Goal: Transaction & Acquisition: Purchase product/service

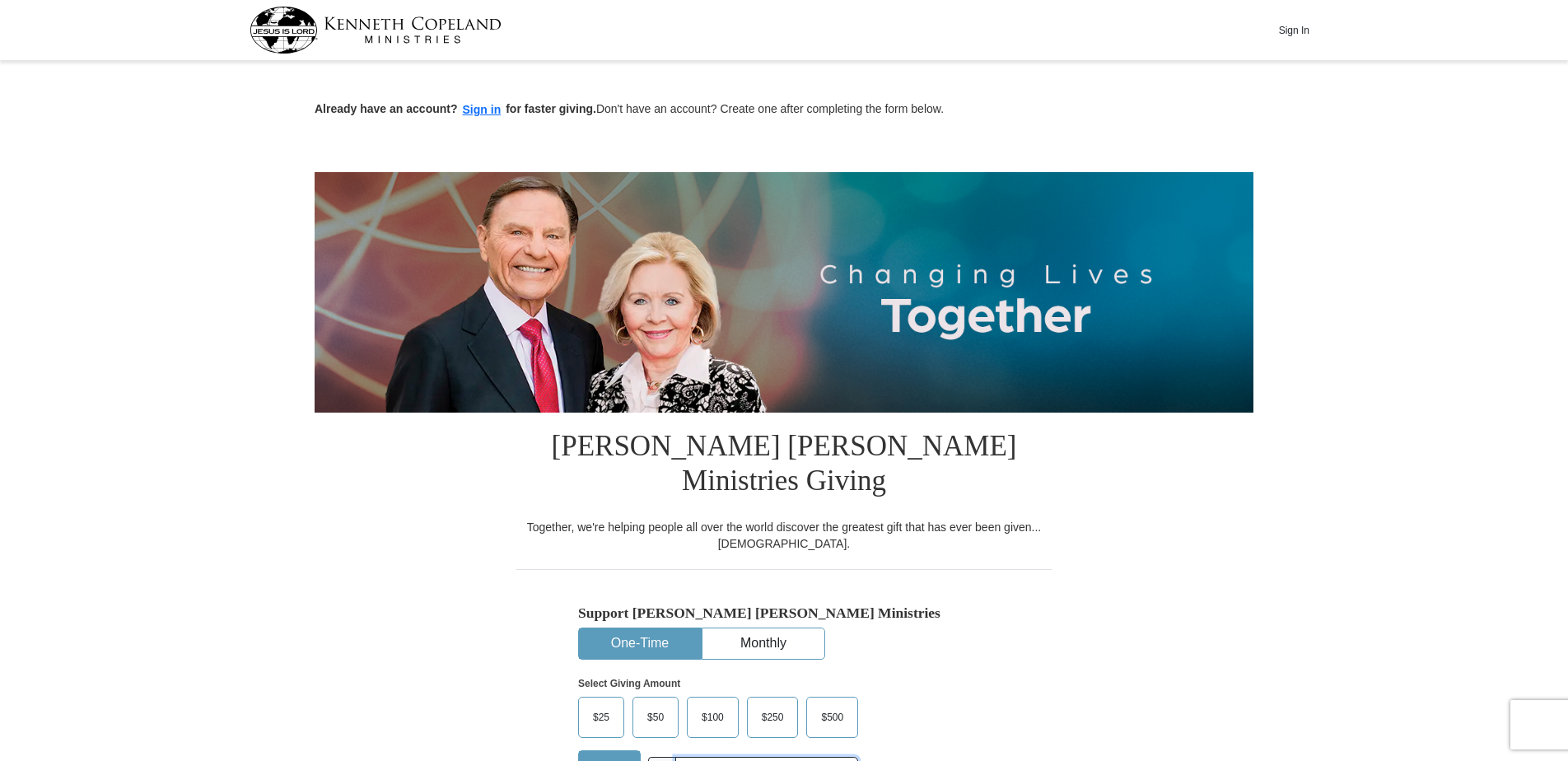
click at [695, 757] on input "text" at bounding box center [766, 771] width 183 height 29
type input "285.00"
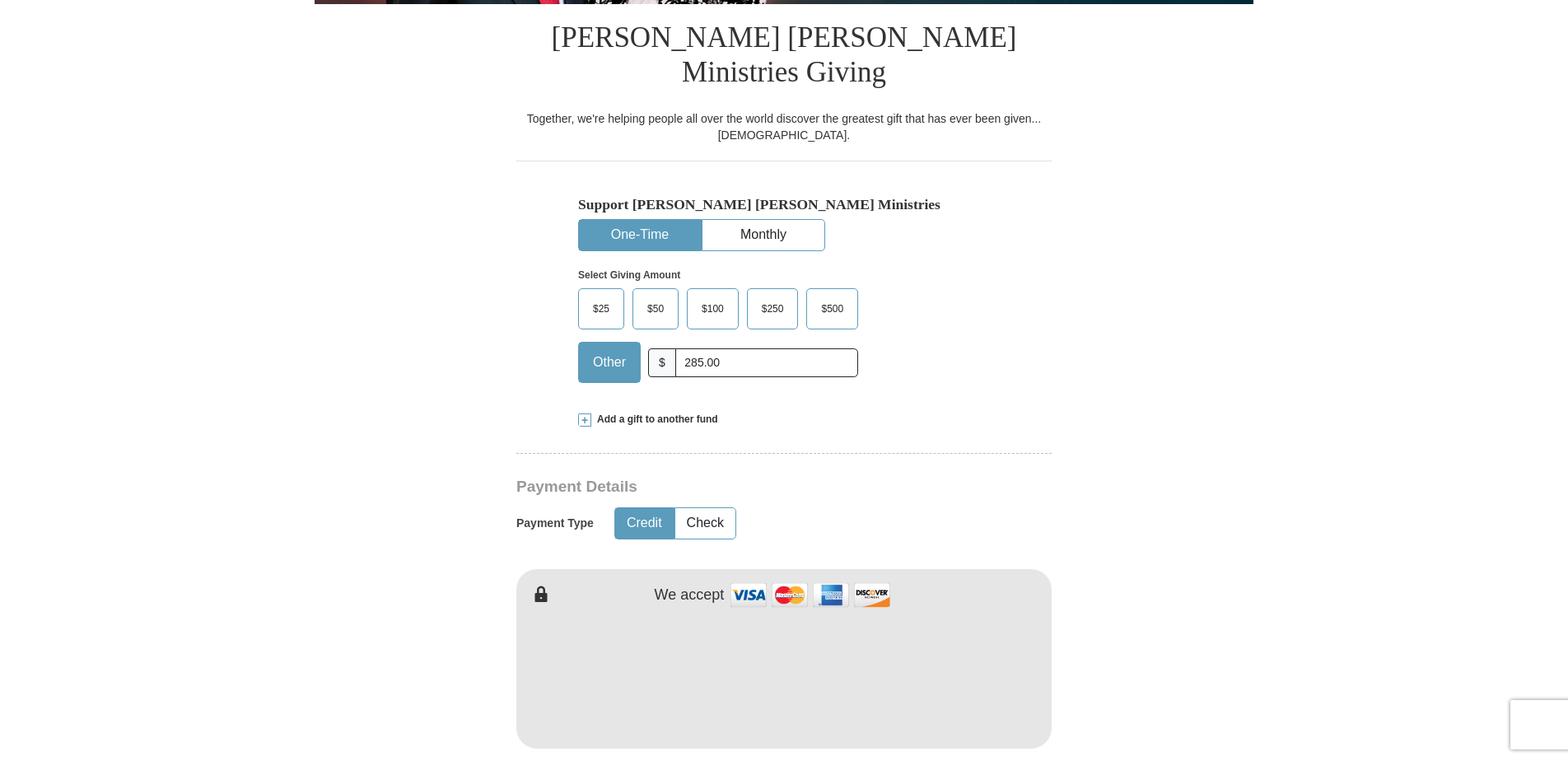
scroll to position [412, 0]
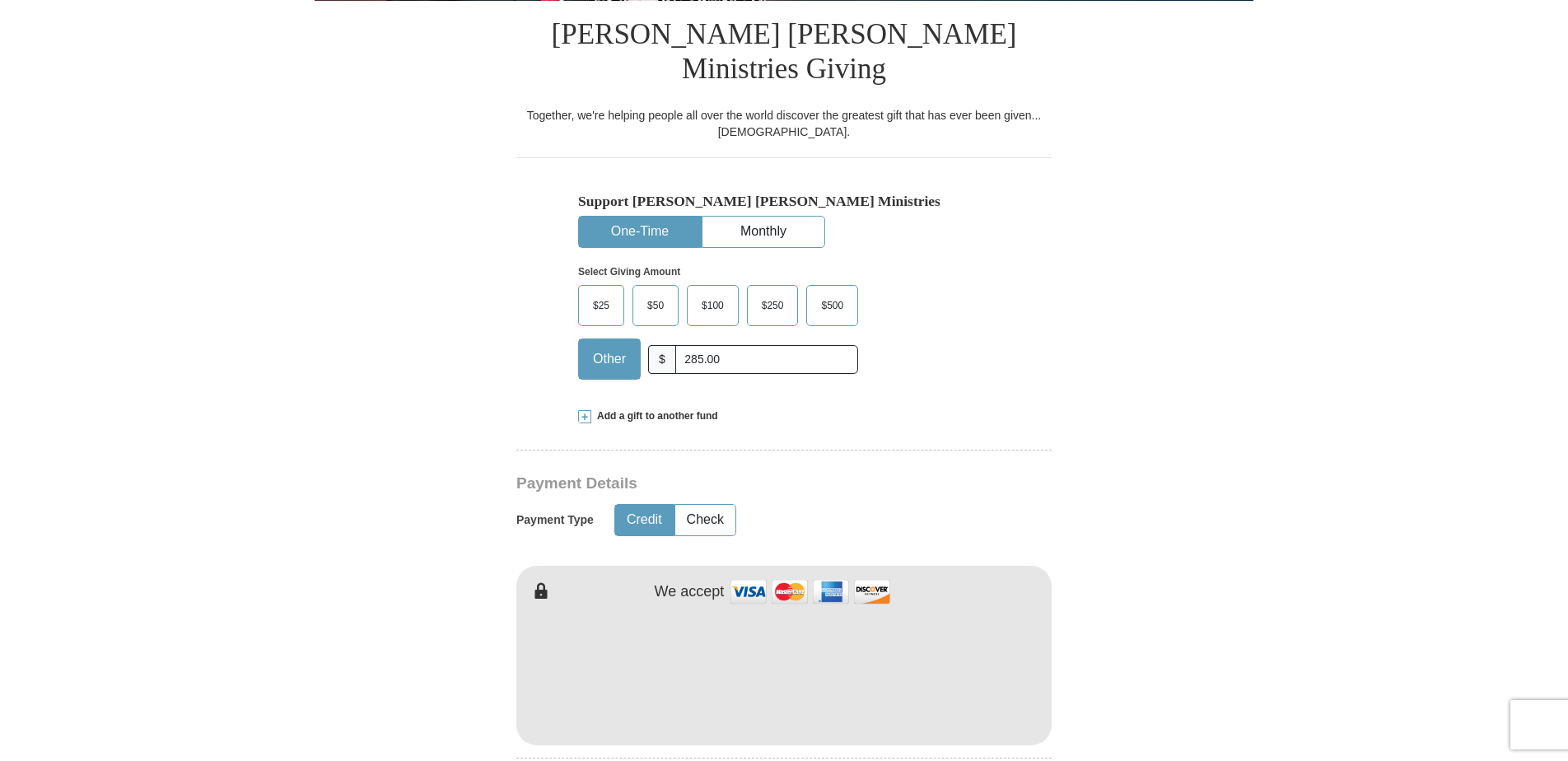
click at [650, 505] on button "Credit" at bounding box center [644, 520] width 58 height 31
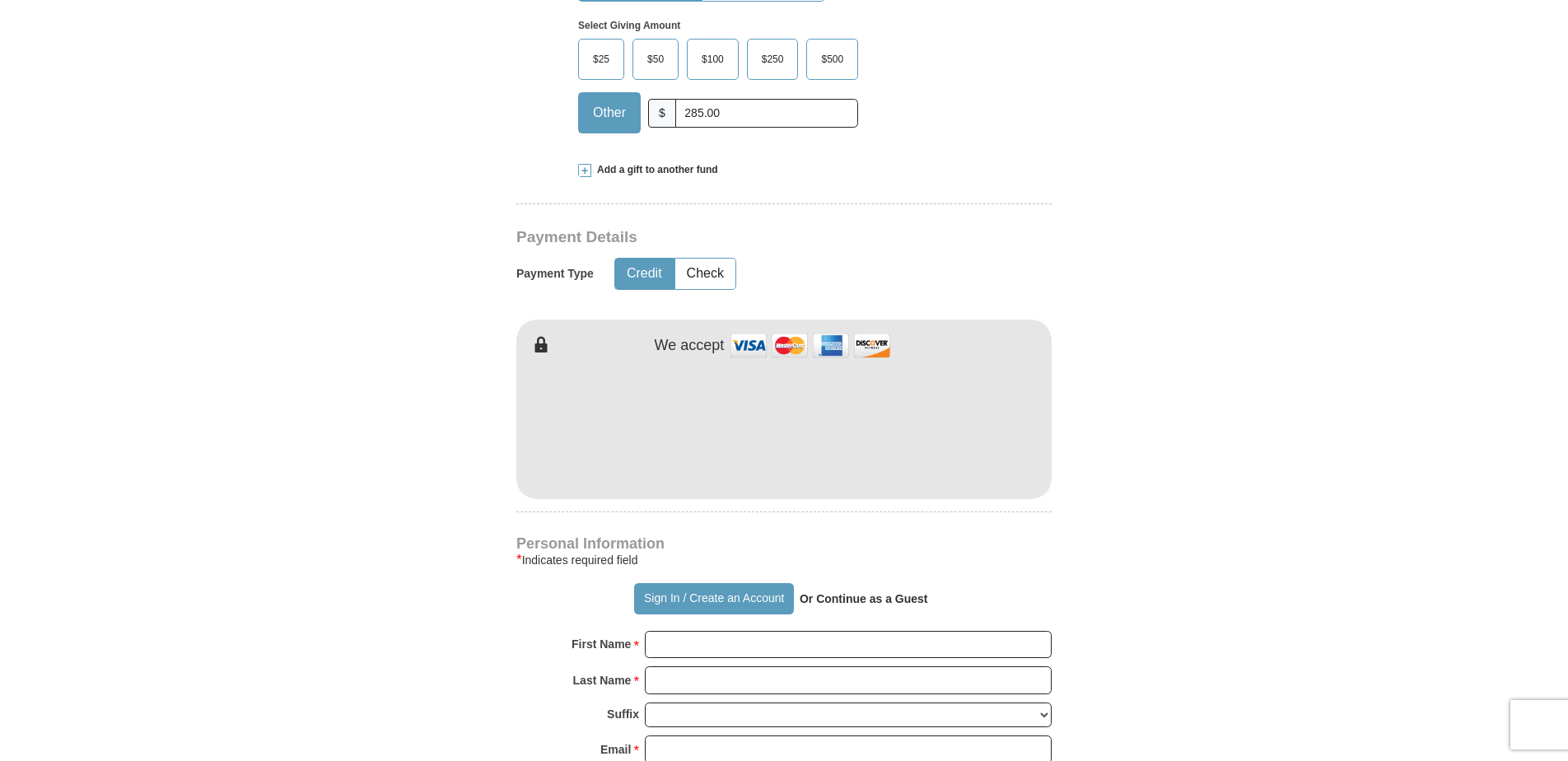
scroll to position [741, 0]
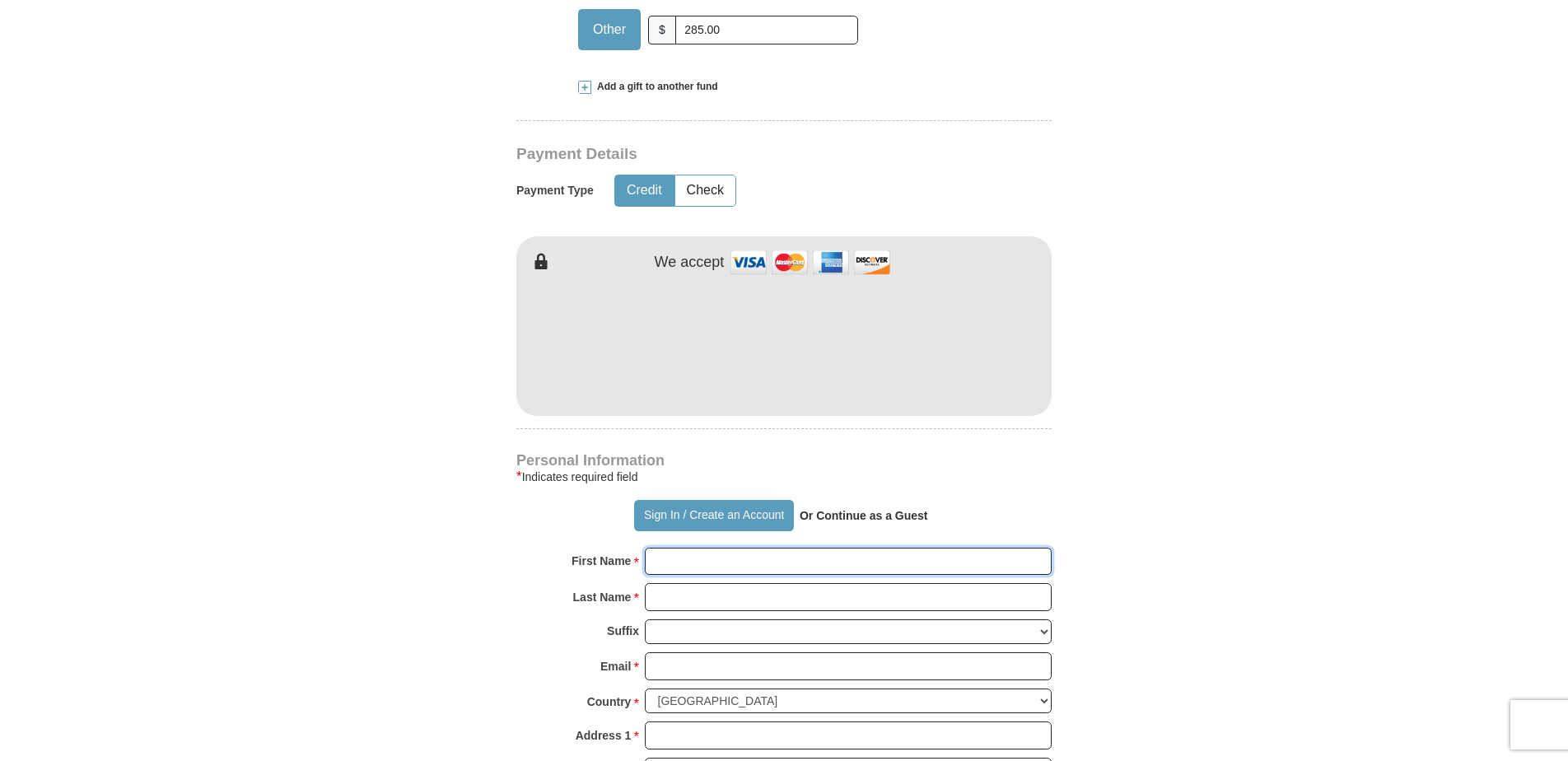
click at [692, 548] on input "First Name *" at bounding box center [848, 561] width 407 height 28
type input "[PERSON_NAME]"
type input "[EMAIL_ADDRESS][DOMAIN_NAME]"
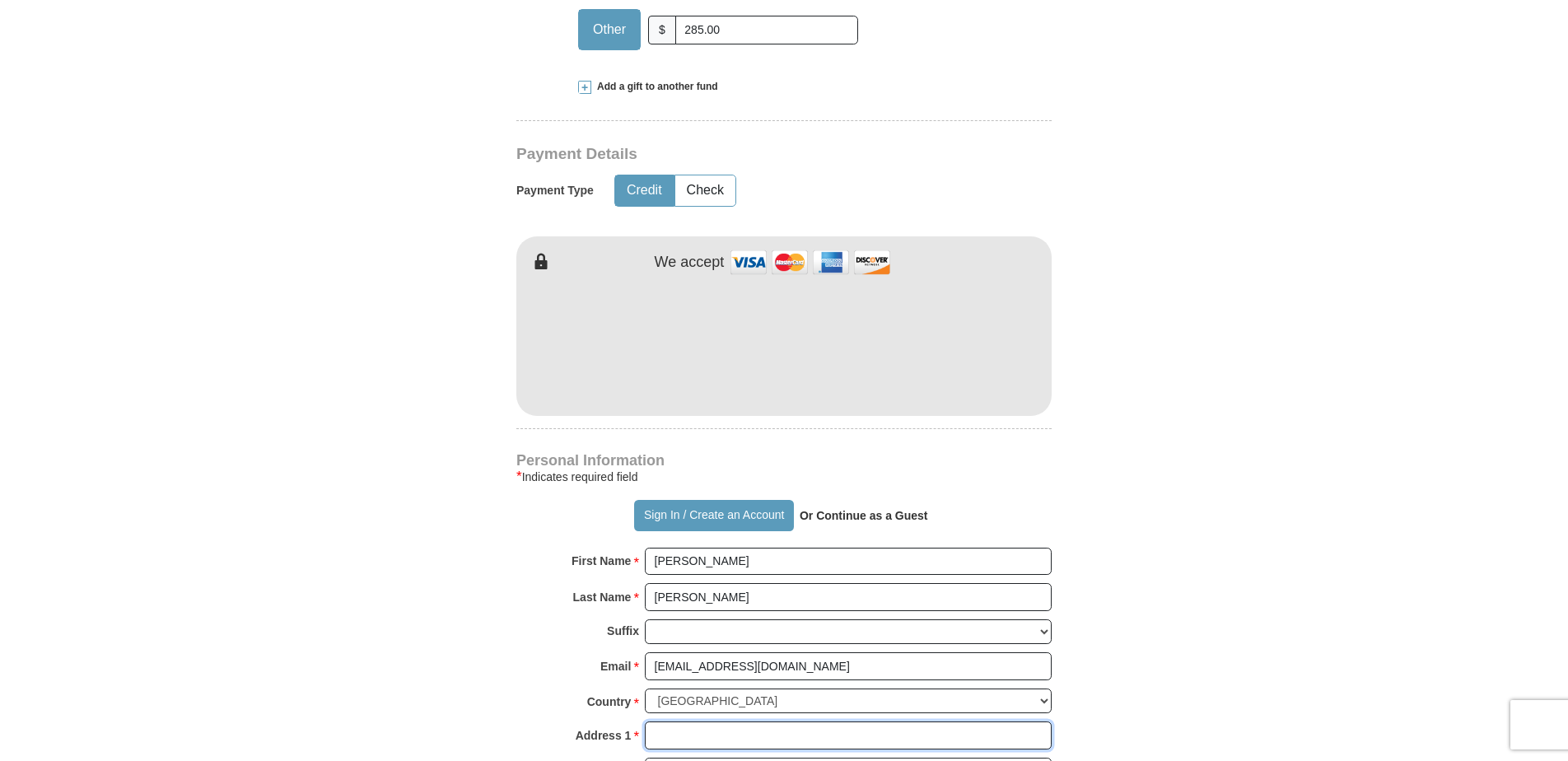
type input "1724 TRIUMPH TRL"
type input "[GEOGRAPHIC_DATA]"
select select "[GEOGRAPHIC_DATA]"
type input "76002"
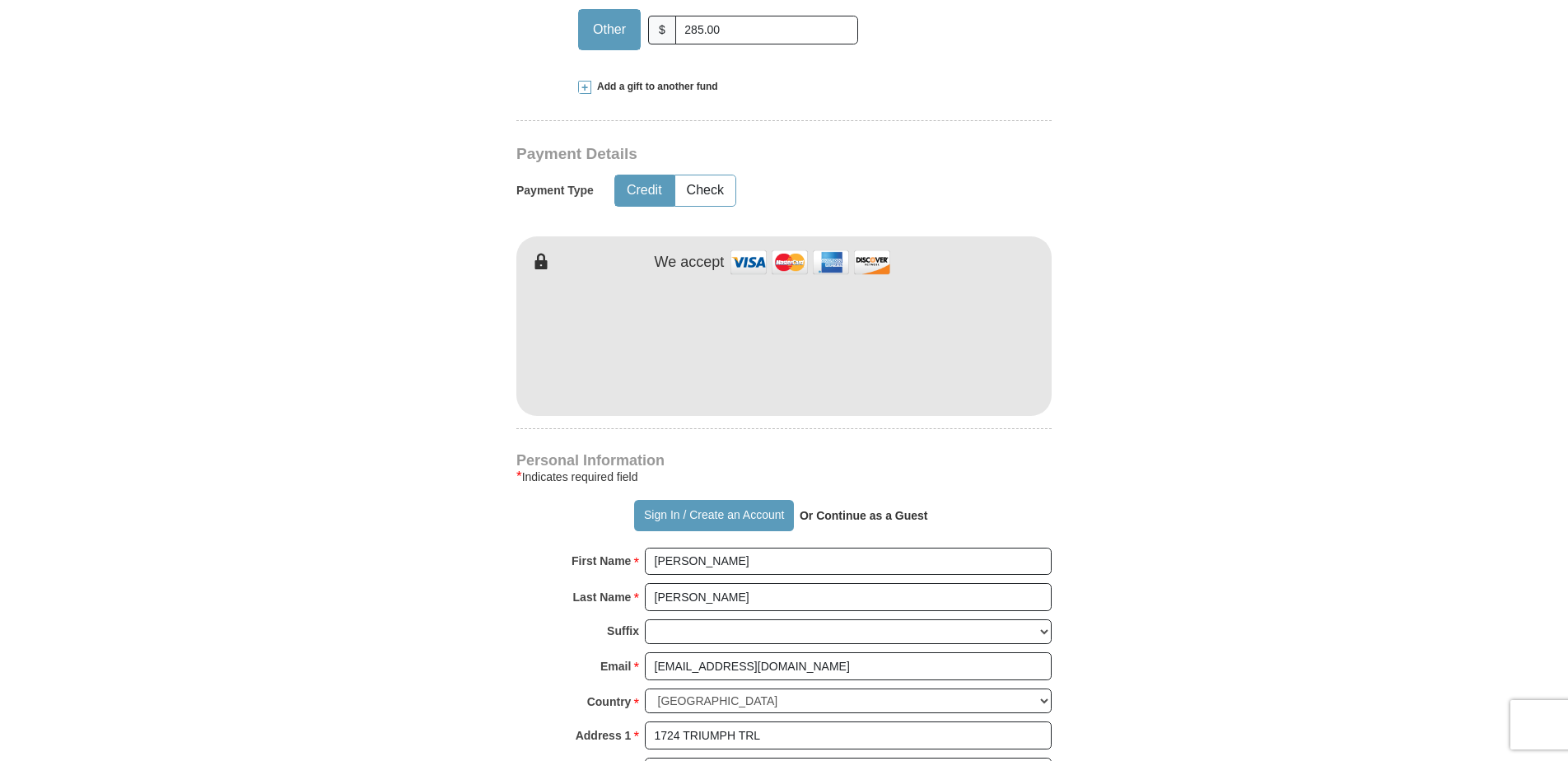
type input "8177333607"
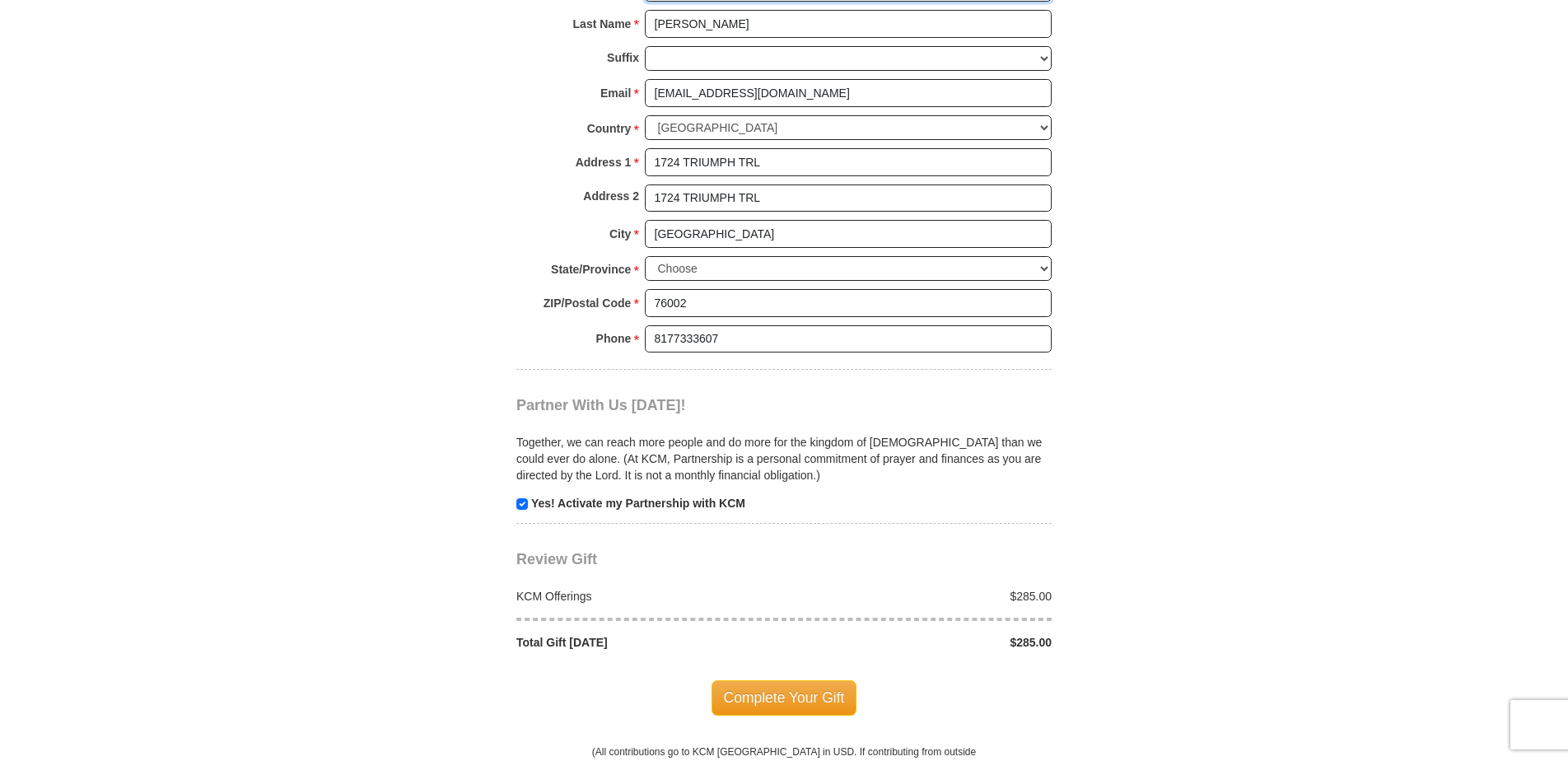
scroll to position [1318, 0]
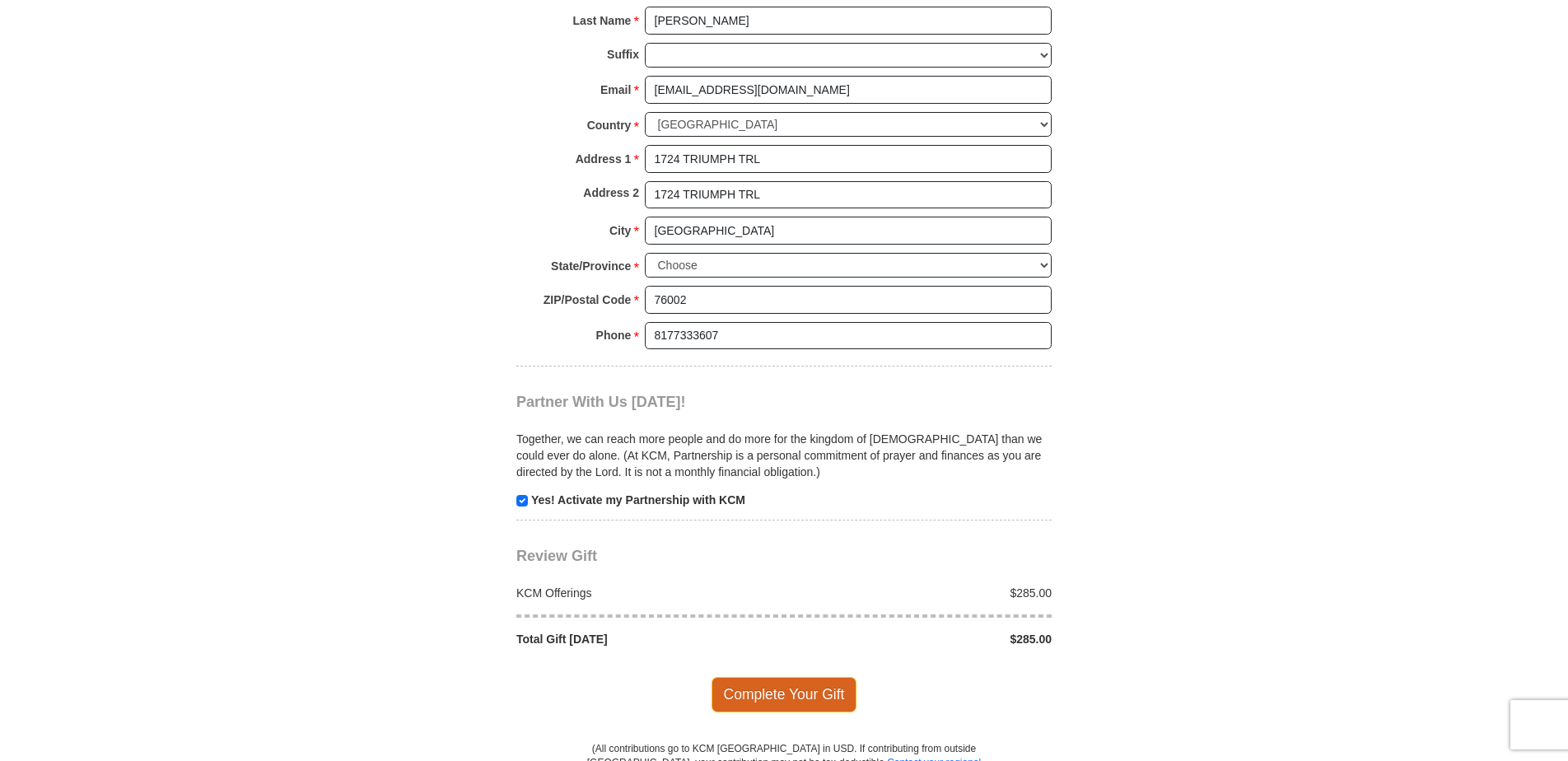
click at [774, 676] on span "Complete Your Gift" at bounding box center [784, 694] width 146 height 34
